Goal: Task Accomplishment & Management: Manage account settings

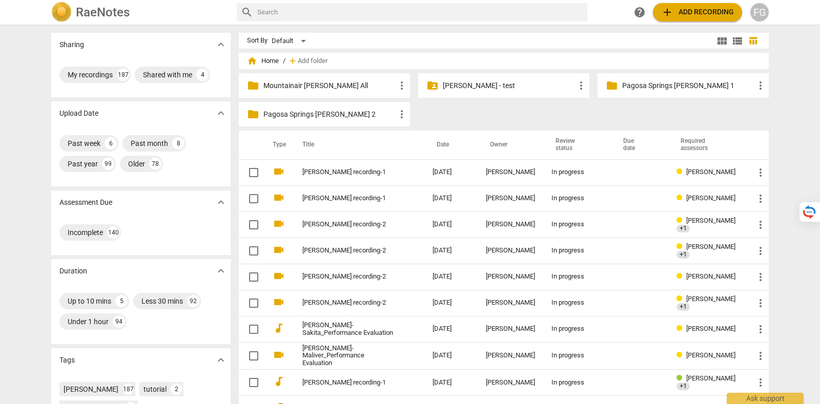
click at [759, 9] on div "FG" at bounding box center [759, 12] width 18 height 18
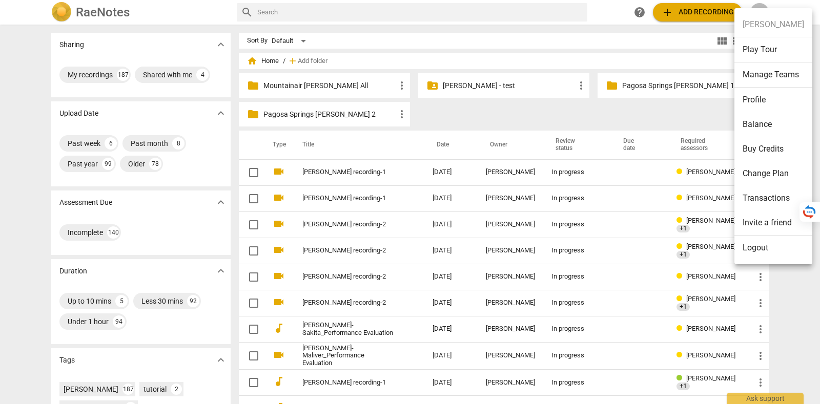
click at [775, 250] on li "Logout" at bounding box center [773, 248] width 78 height 25
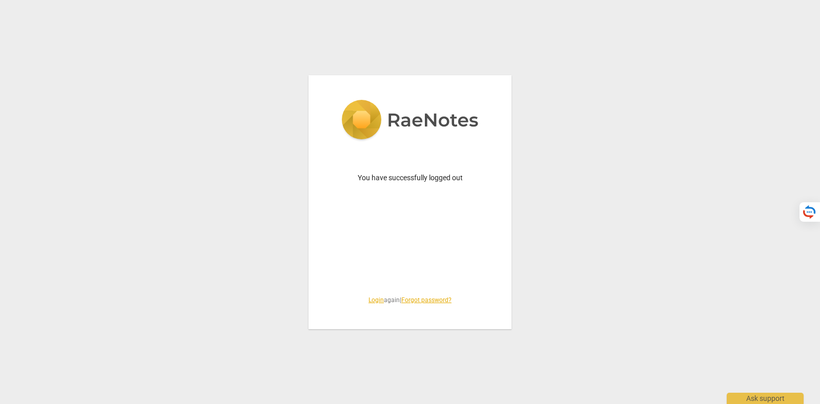
click at [368, 302] on link "Login" at bounding box center [375, 300] width 15 height 7
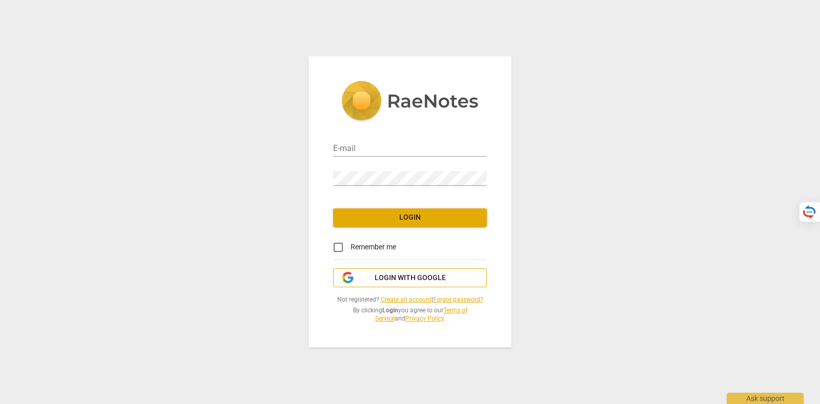
type input "[PERSON_NAME][EMAIL_ADDRESS][DOMAIN_NAME]"
click at [383, 282] on span "Login with Google" at bounding box center [409, 278] width 71 height 10
